Goal: Book appointment/travel/reservation

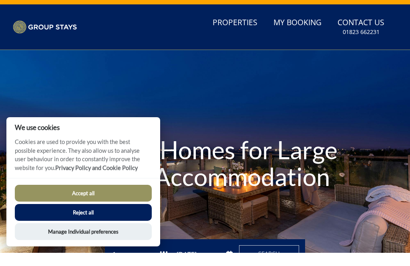
scroll to position [15, 0]
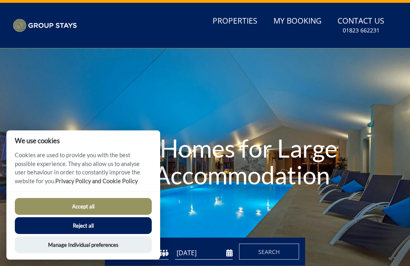
click at [102, 207] on button "Accept all" at bounding box center [83, 206] width 137 height 17
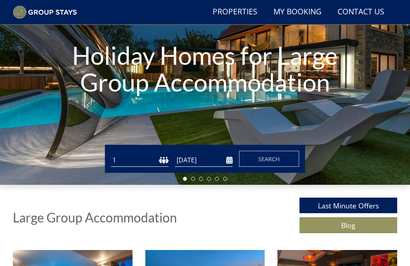
click at [159, 161] on select "1 2 3 4 5 6 7 8 9 10 11 12 13 14 15 16 17 18 19 20 21 22 23 24 25 26 27 28 29 3…" at bounding box center [140, 160] width 58 height 13
select select "12"
click at [203, 162] on input "[DATE]" at bounding box center [204, 160] width 58 height 13
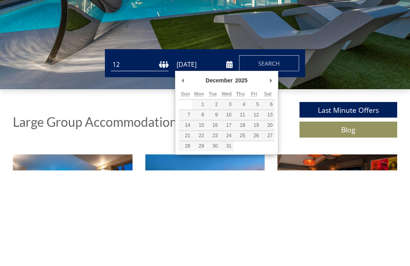
scroll to position [183, 0]
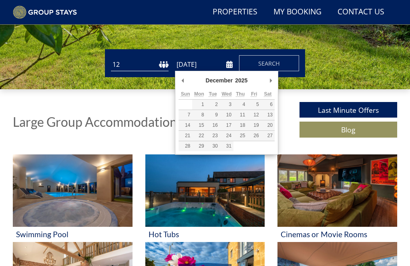
type input "[DATE]"
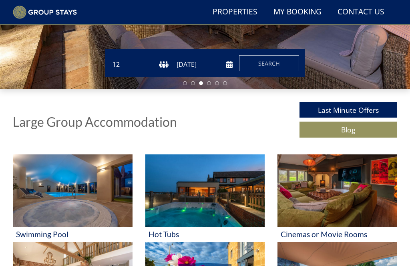
click at [267, 66] on span "Search" at bounding box center [269, 64] width 22 height 8
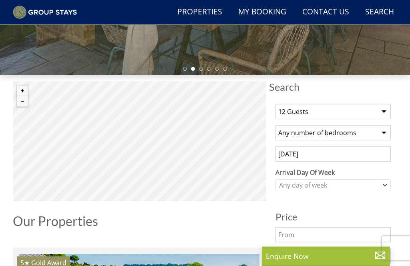
scroll to position [197, 0]
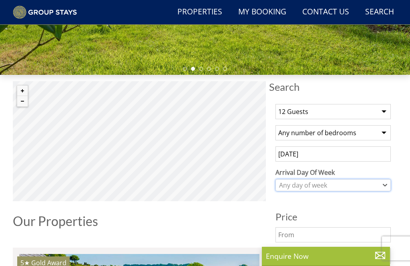
click at [379, 190] on div "Any day of week" at bounding box center [333, 186] width 115 height 12
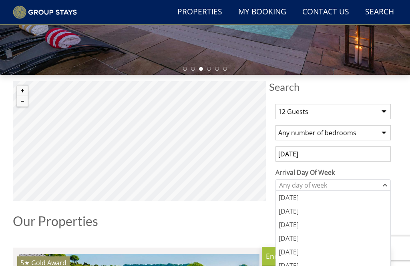
click at [294, 200] on div "[DATE]" at bounding box center [333, 198] width 115 height 14
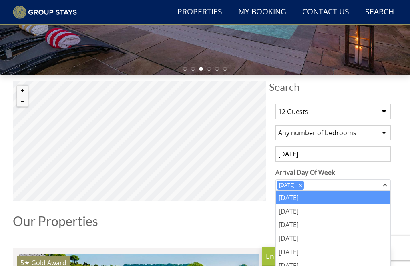
click at [377, 136] on select "Any number of bedrooms 3 Bedrooms 4 Bedrooms 5 Bedrooms 6 Bedrooms 7 Bedrooms 8…" at bounding box center [333, 132] width 115 height 15
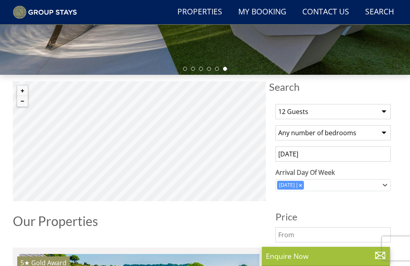
select select "7"
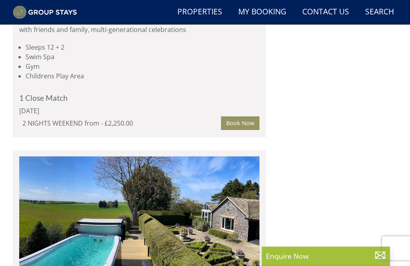
scroll to position [2675, 0]
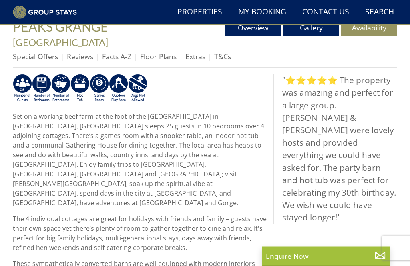
scroll to position [217, 0]
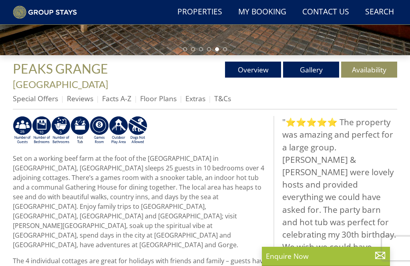
select select "7"
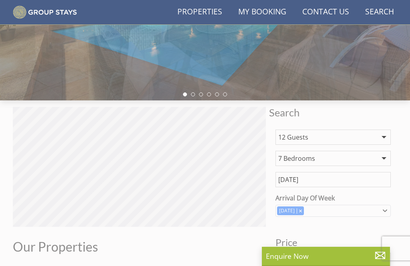
select select "12"
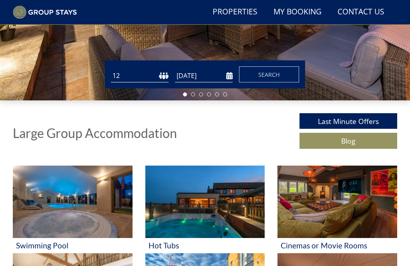
scroll to position [183, 0]
